Goal: Navigation & Orientation: Find specific page/section

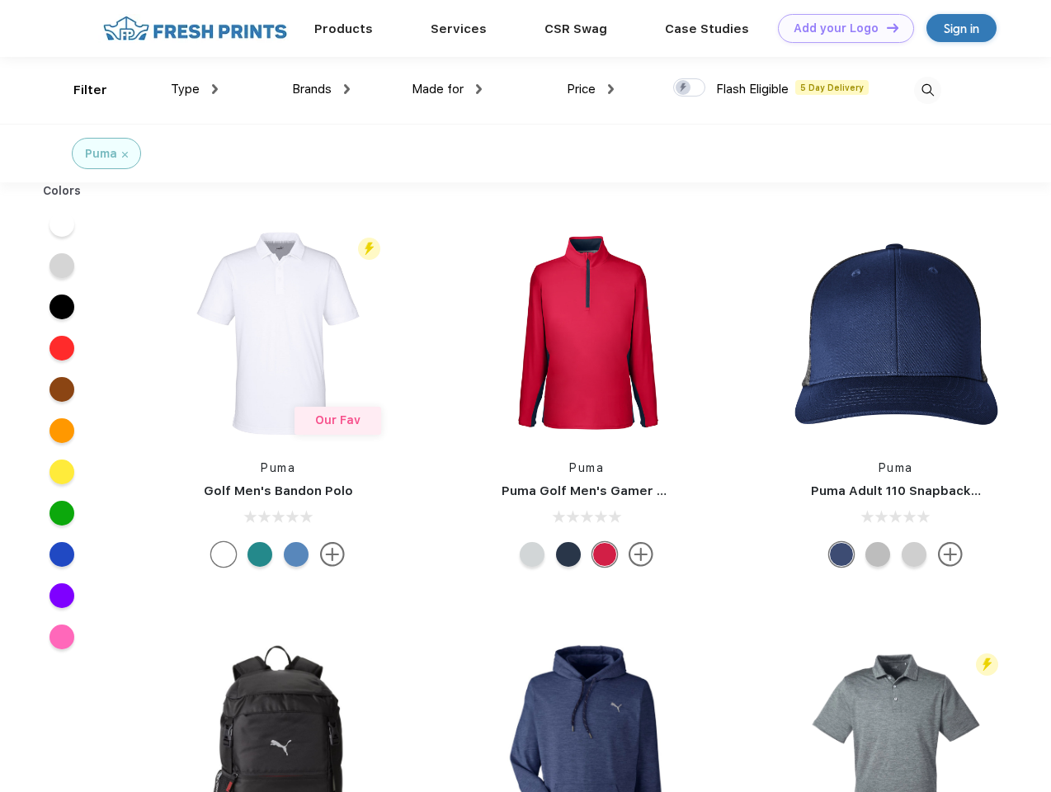
click at [840, 28] on link "Add your Logo Design Tool" at bounding box center [846, 28] width 136 height 29
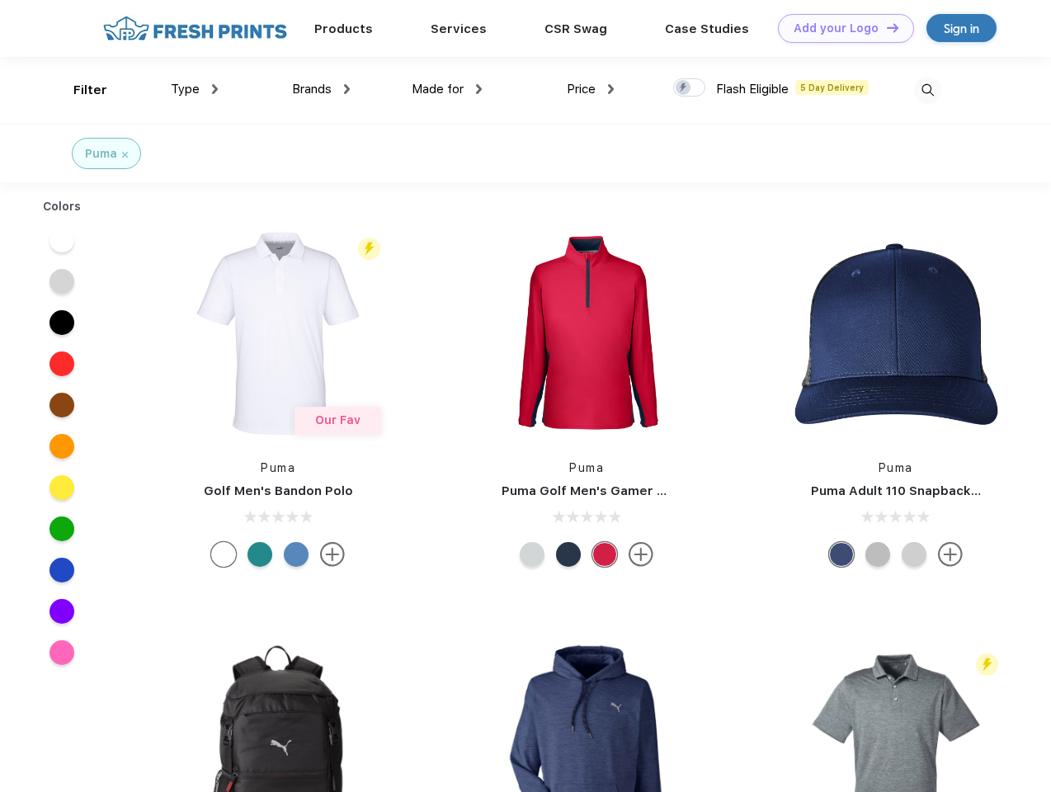
click at [0, 0] on div "Design Tool" at bounding box center [0, 0] width 0 height 0
click at [885, 27] on link "Add your Logo Design Tool" at bounding box center [846, 28] width 136 height 29
click at [79, 90] on div "Filter" at bounding box center [90, 90] width 34 height 19
click at [195, 89] on span "Type" at bounding box center [185, 89] width 29 height 15
click at [321, 89] on span "Brands" at bounding box center [312, 89] width 40 height 15
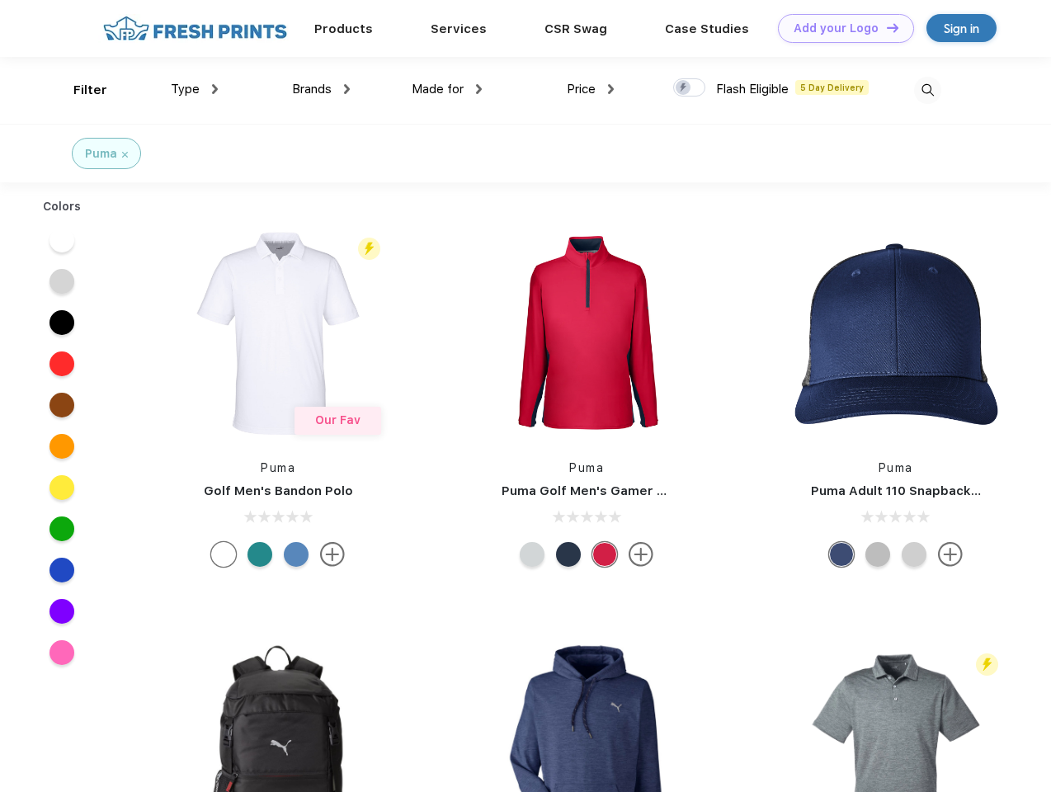
click at [447, 89] on span "Made for" at bounding box center [438, 89] width 52 height 15
click at [591, 89] on span "Price" at bounding box center [581, 89] width 29 height 15
click at [689, 88] on div at bounding box center [689, 87] width 32 height 18
click at [684, 88] on input "checkbox" at bounding box center [678, 83] width 11 height 11
click at [927, 90] on img at bounding box center [927, 90] width 27 height 27
